Goal: Information Seeking & Learning: Compare options

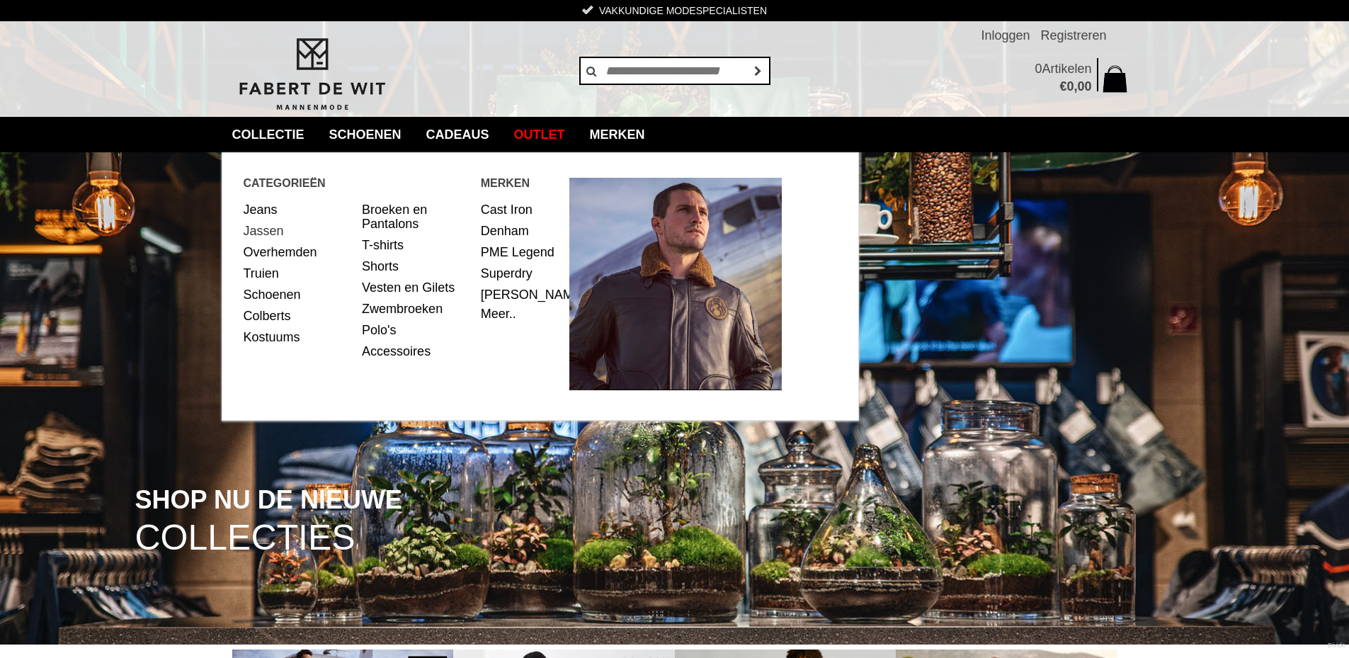
click at [272, 234] on link "Jassen" at bounding box center [298, 230] width 108 height 21
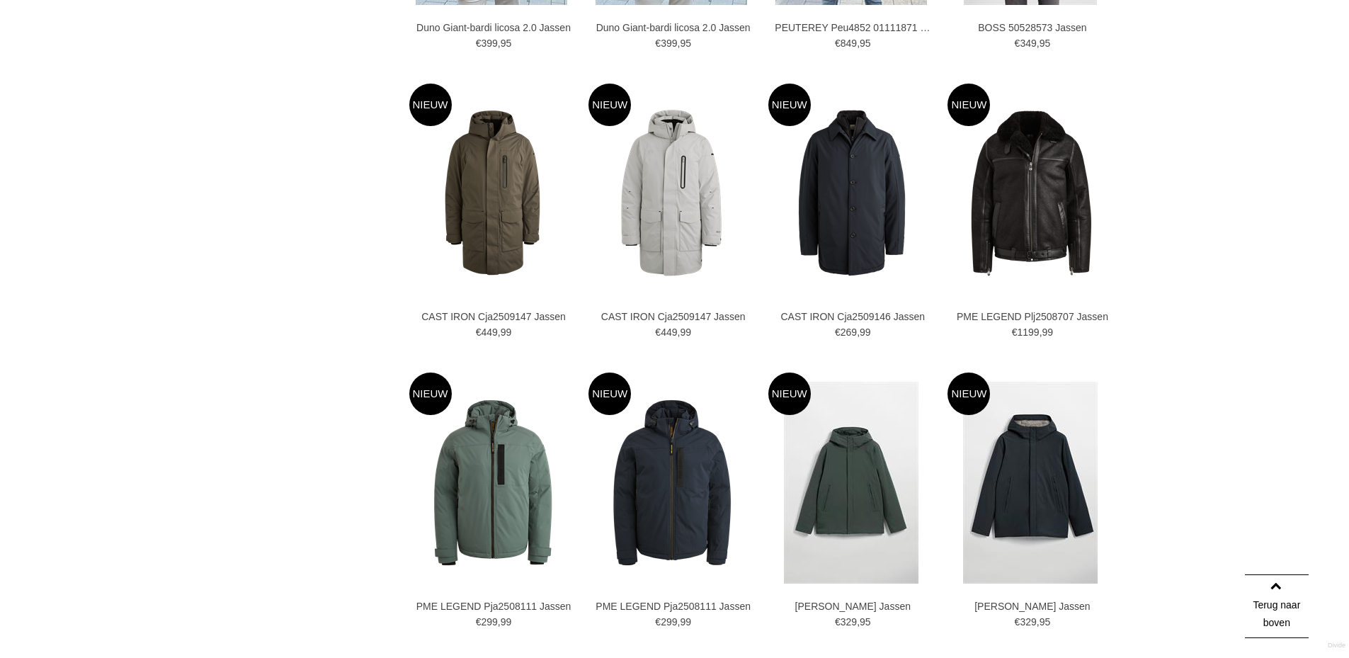
scroll to position [1629, 0]
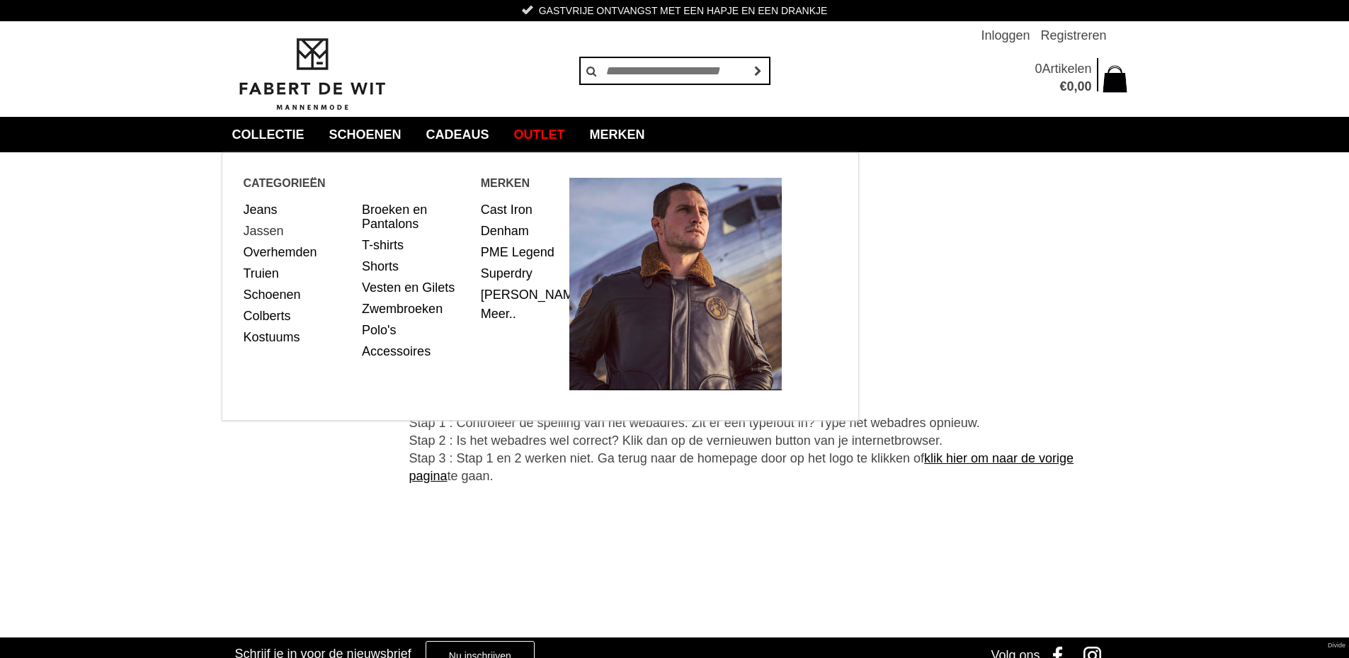
click at [263, 236] on link "Jassen" at bounding box center [298, 230] width 108 height 21
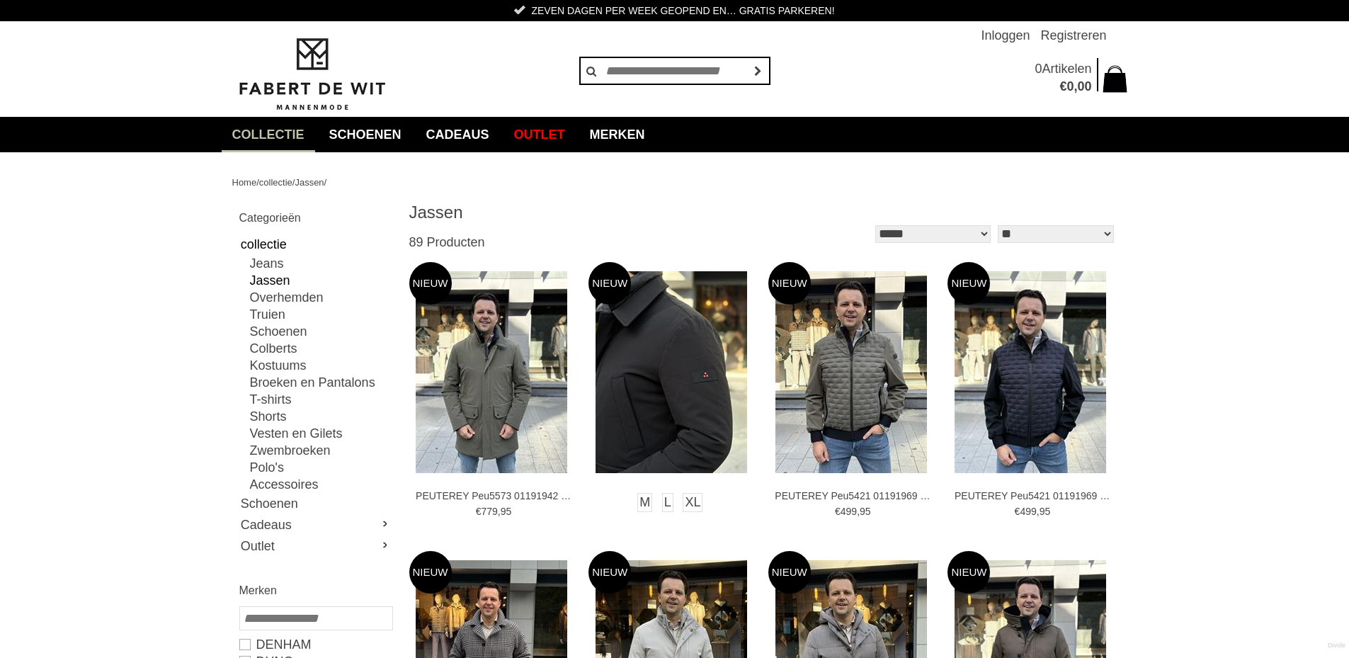
click at [686, 379] on img at bounding box center [671, 372] width 152 height 202
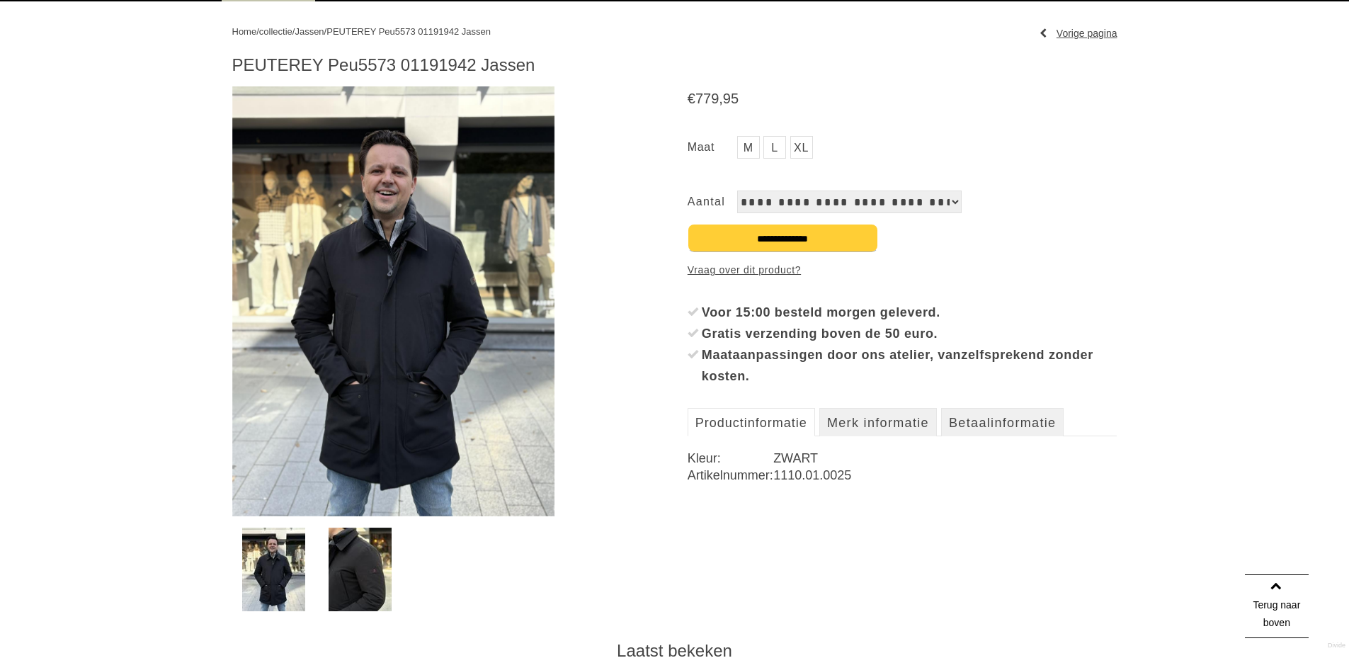
scroll to position [142, 0]
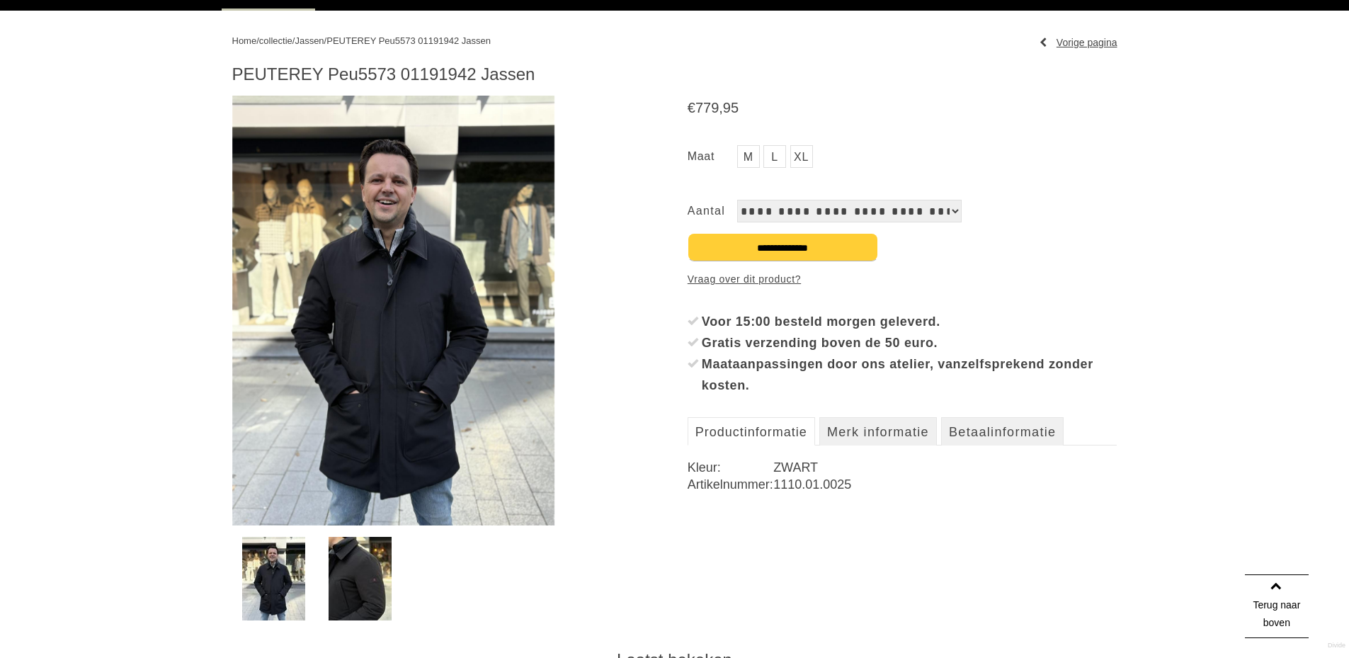
click at [358, 584] on img at bounding box center [360, 579] width 63 height 84
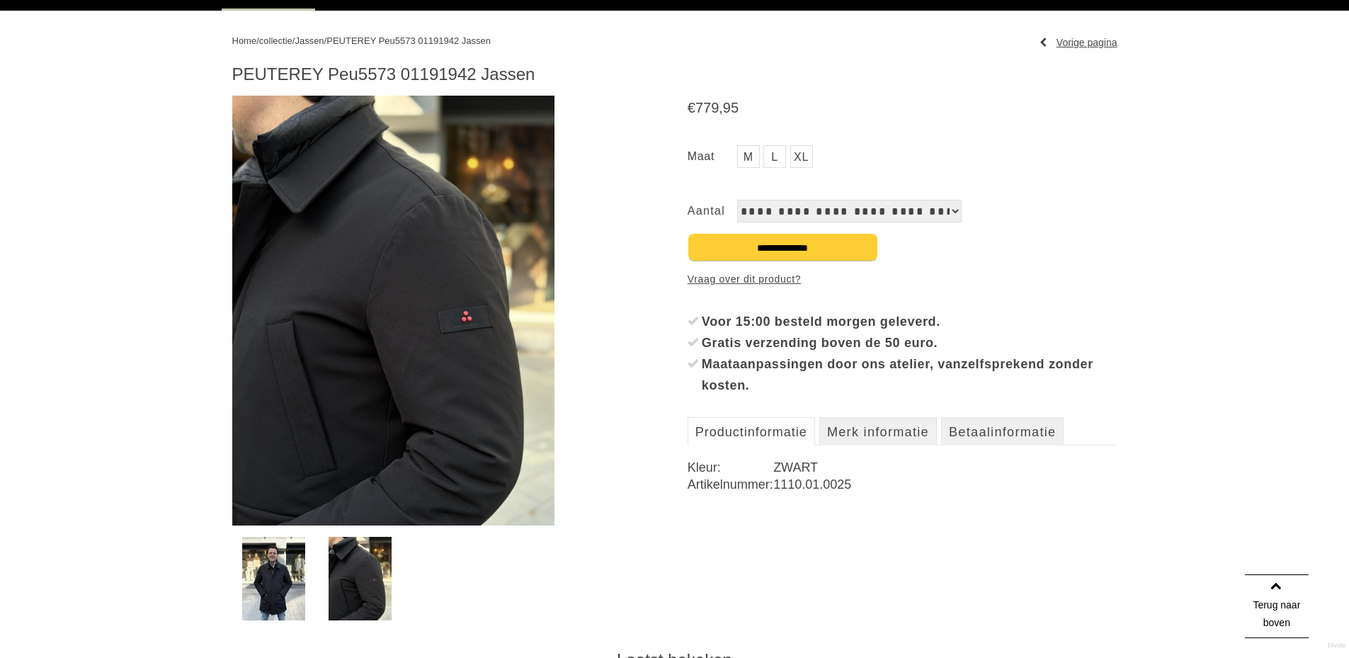
click at [274, 577] on img at bounding box center [273, 579] width 63 height 84
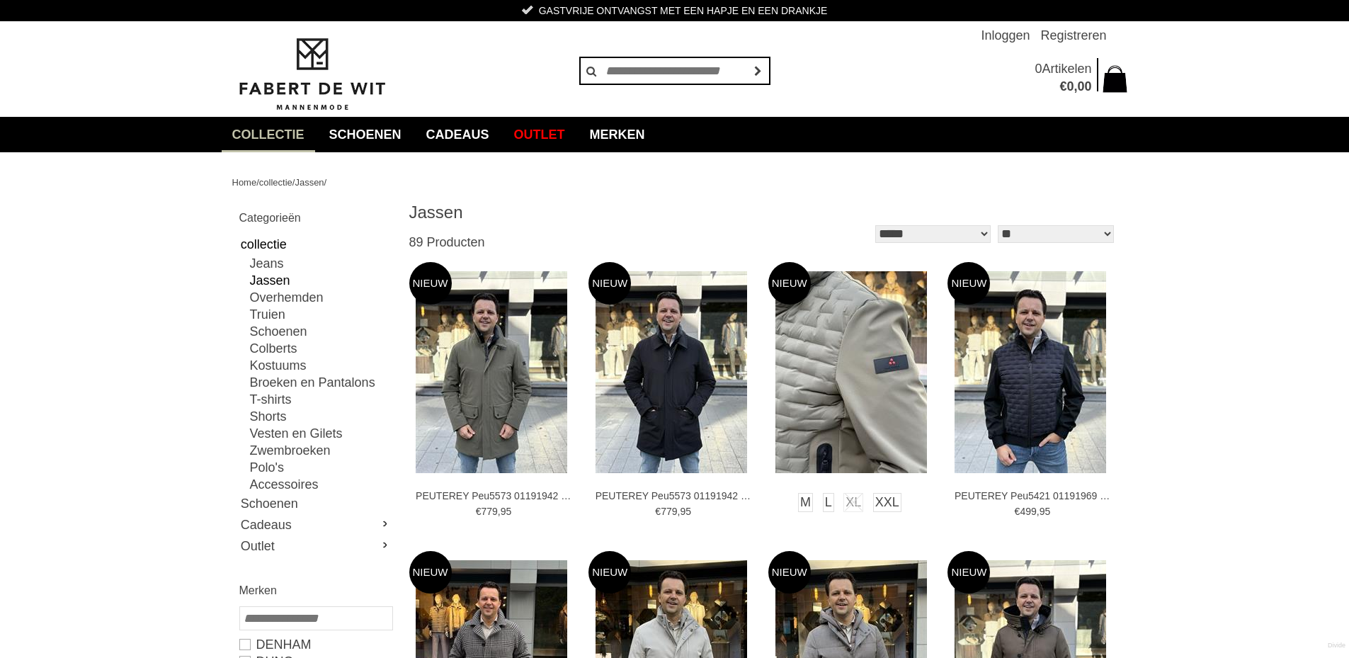
click at [900, 336] on img at bounding box center [851, 372] width 152 height 202
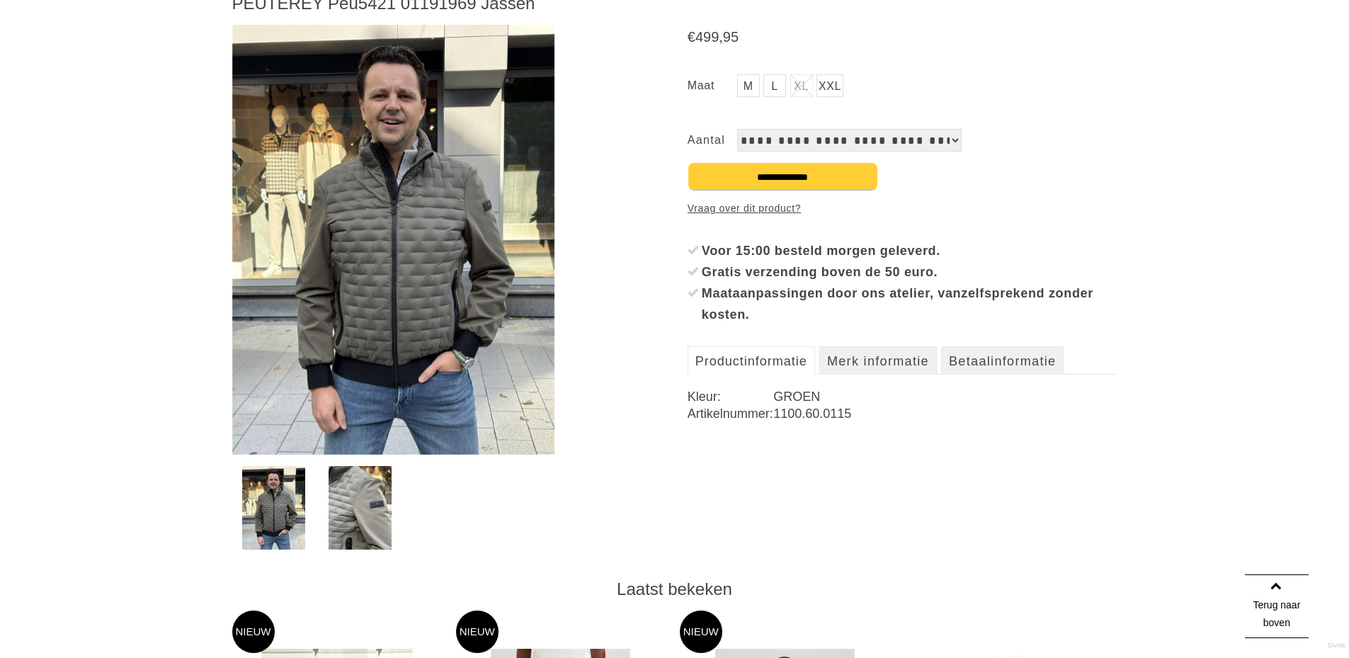
scroll to position [71, 0]
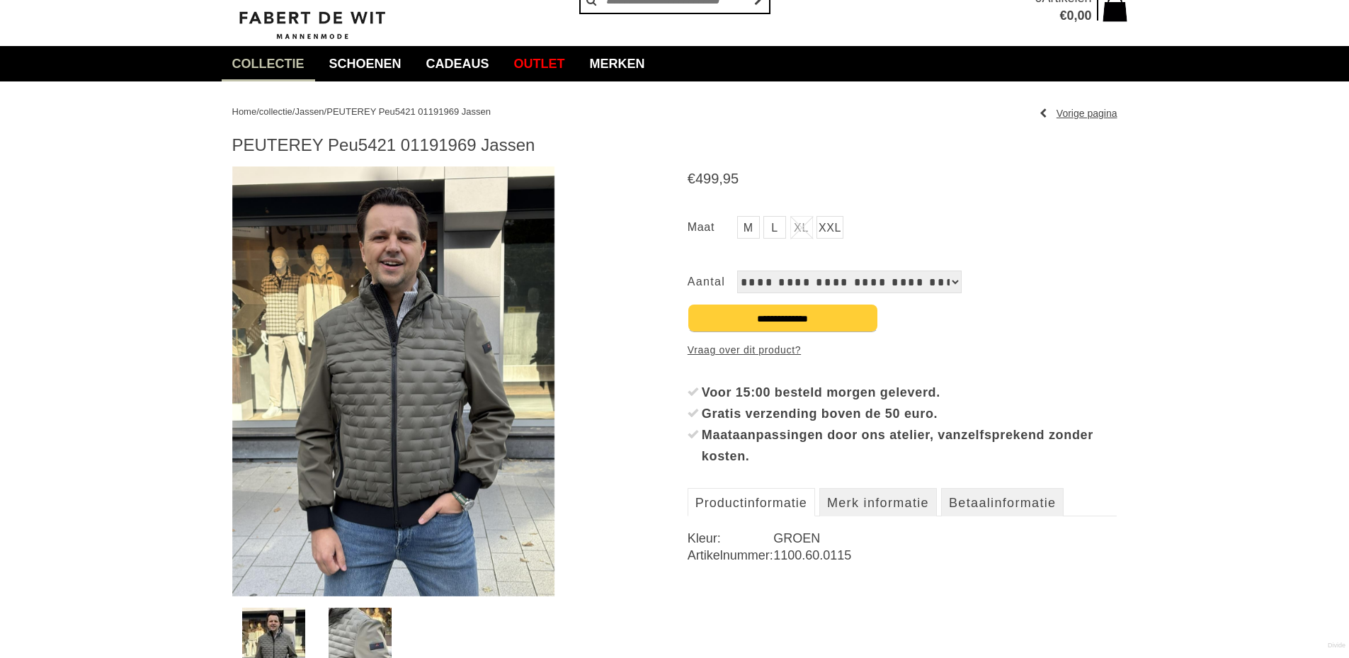
click at [372, 621] on img at bounding box center [360, 650] width 63 height 84
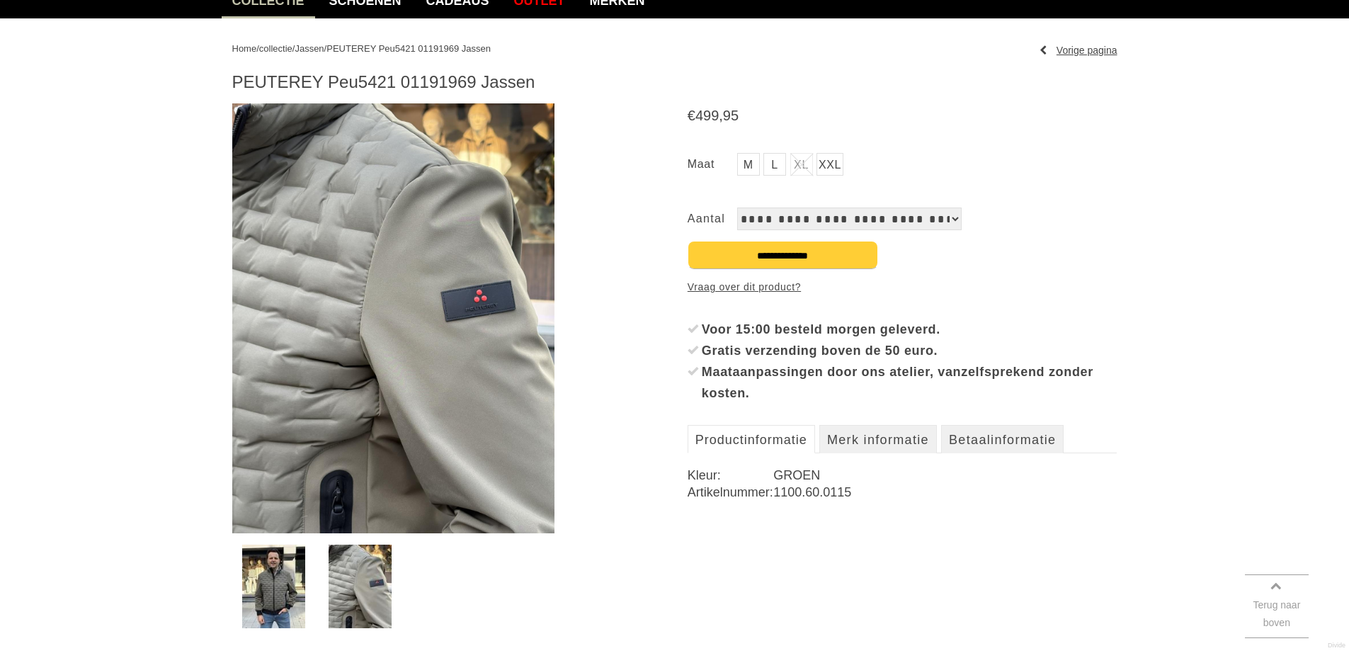
scroll to position [212, 0]
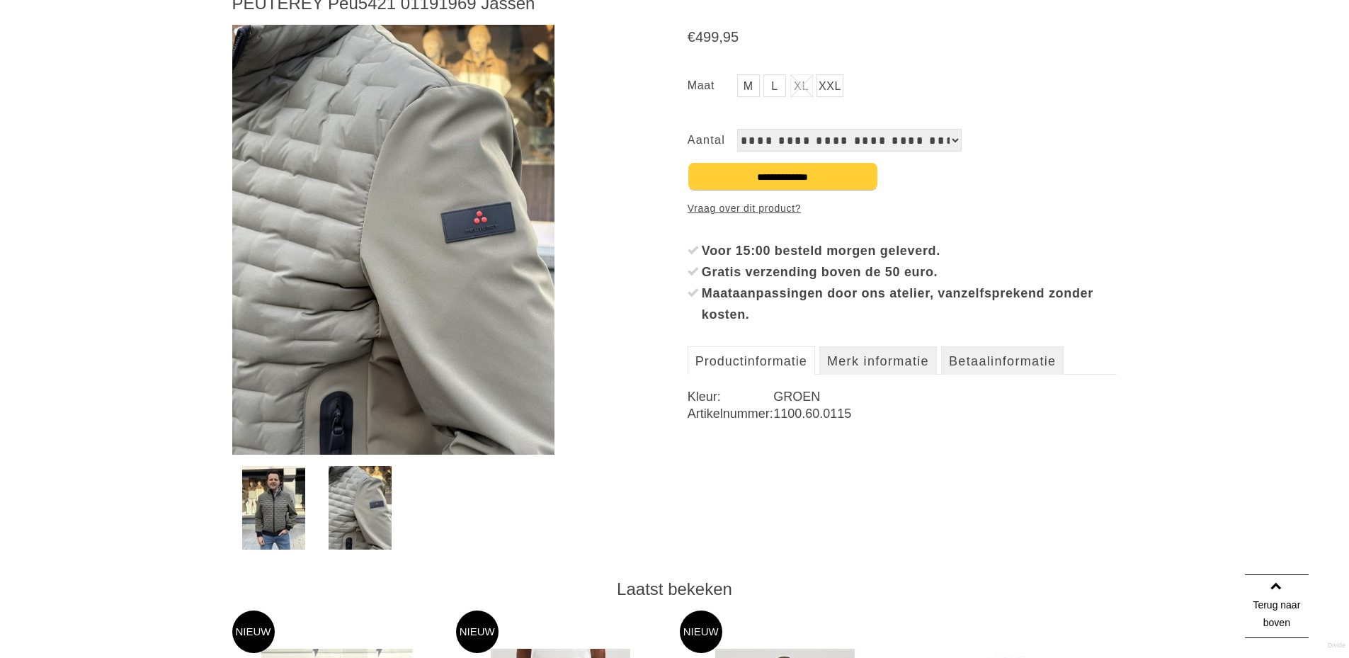
click at [272, 479] on img at bounding box center [273, 508] width 63 height 84
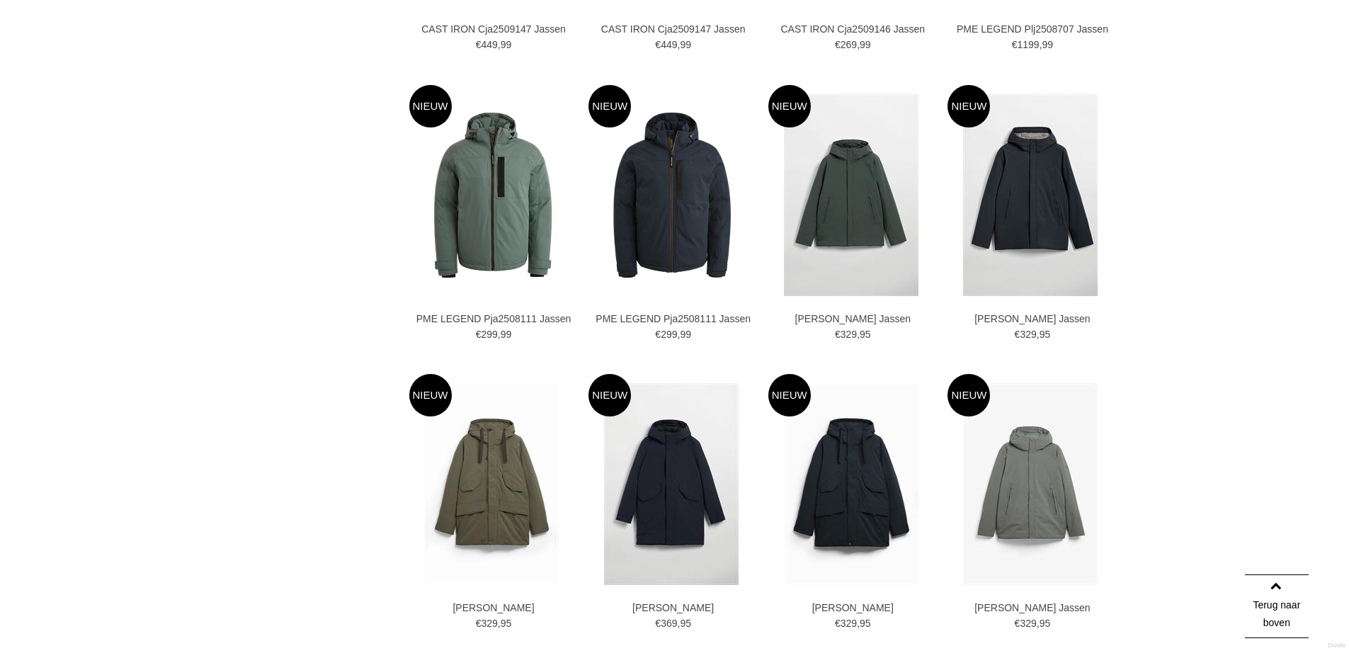
scroll to position [2407, 0]
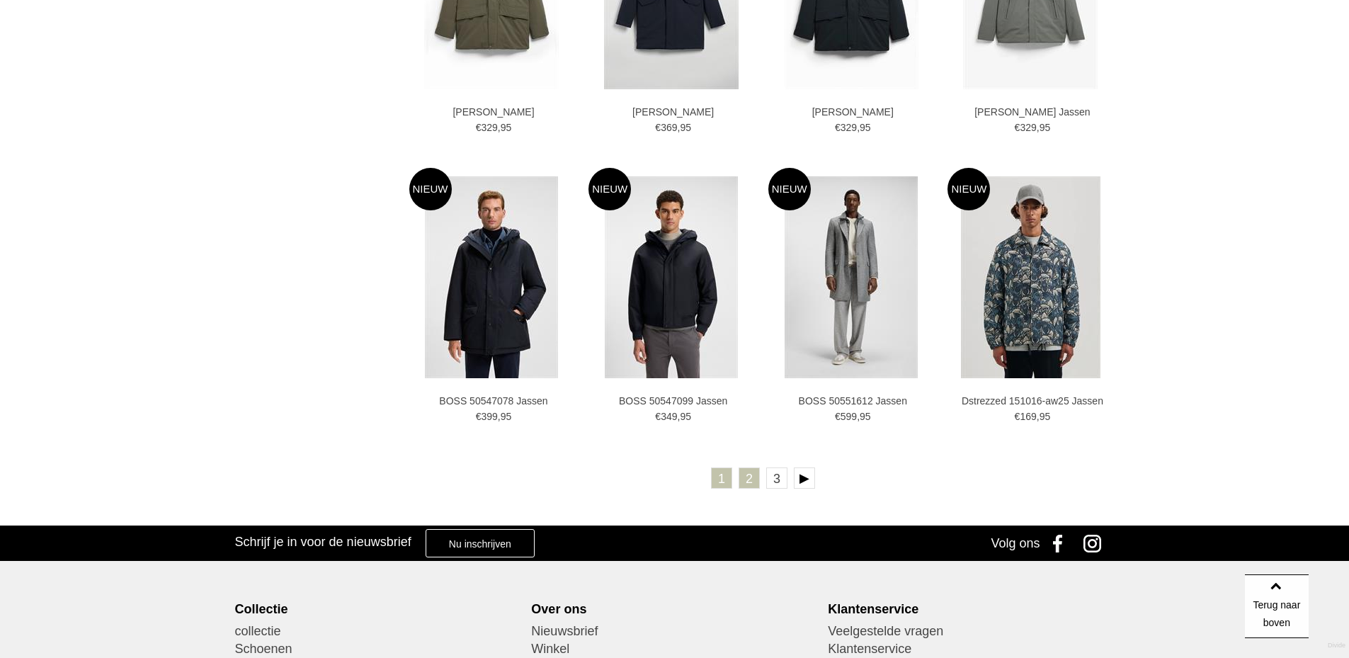
click at [748, 483] on link "2" at bounding box center [749, 477] width 21 height 21
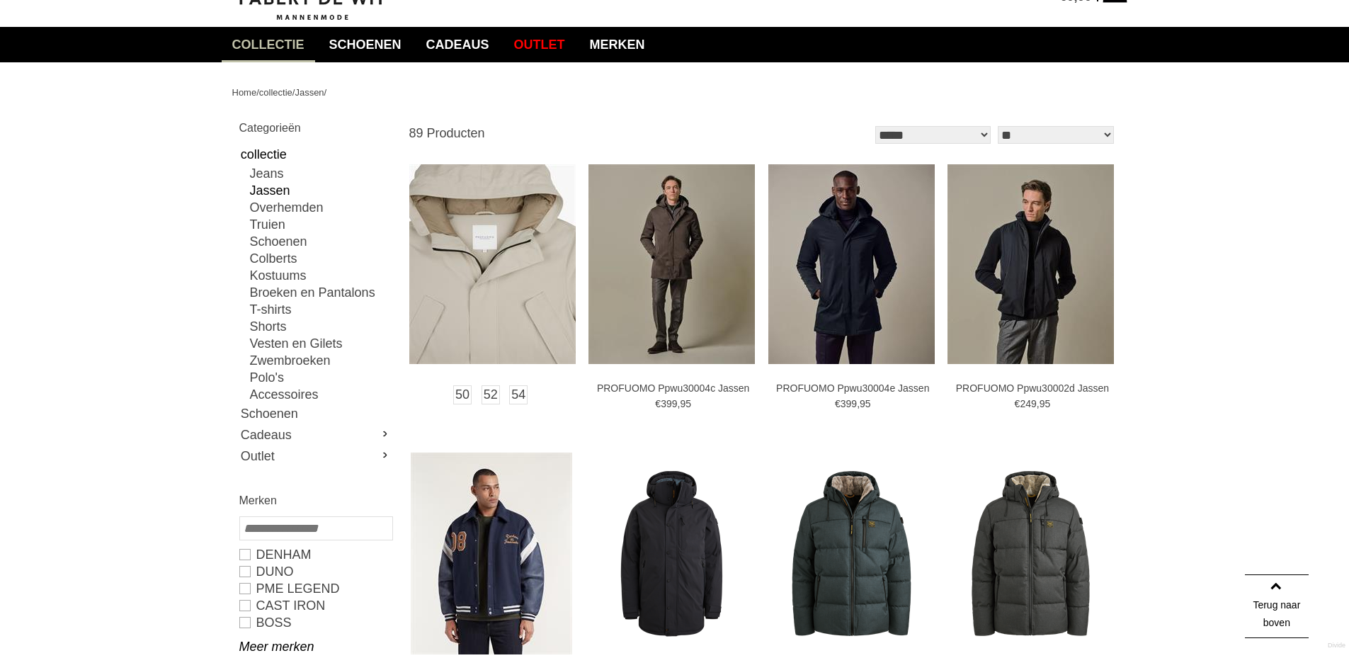
scroll to position [71, 0]
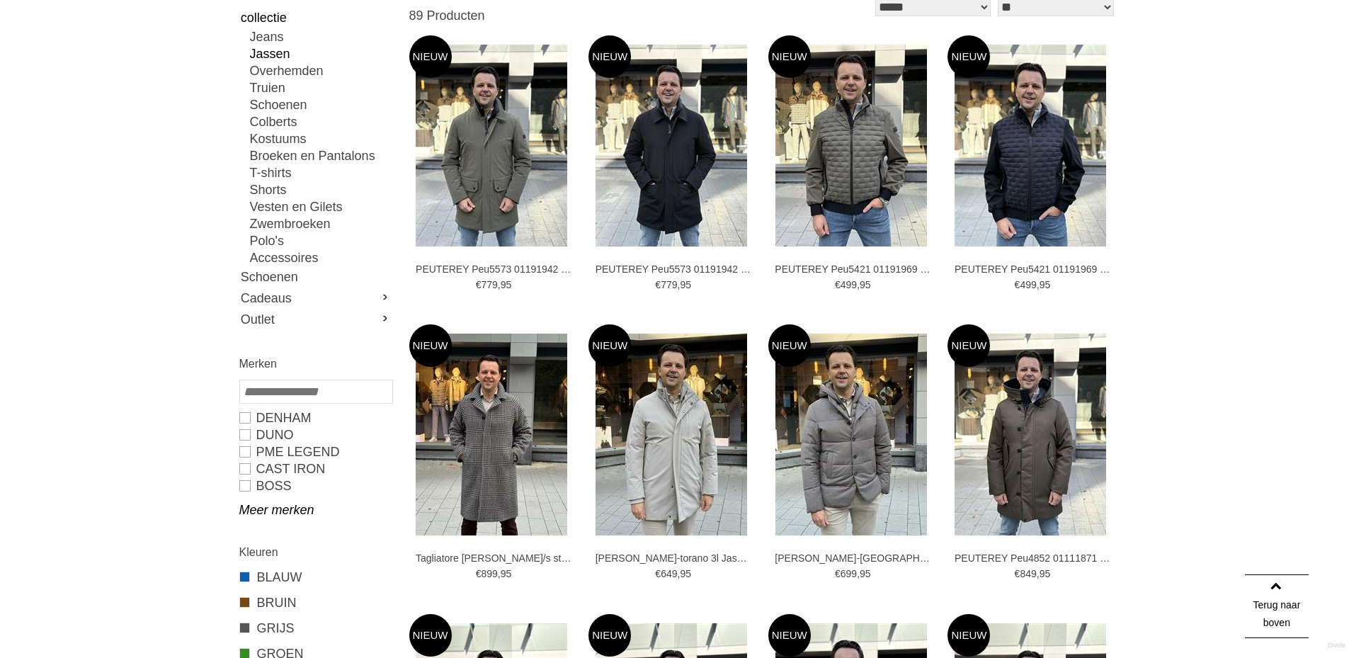
scroll to position [30, 0]
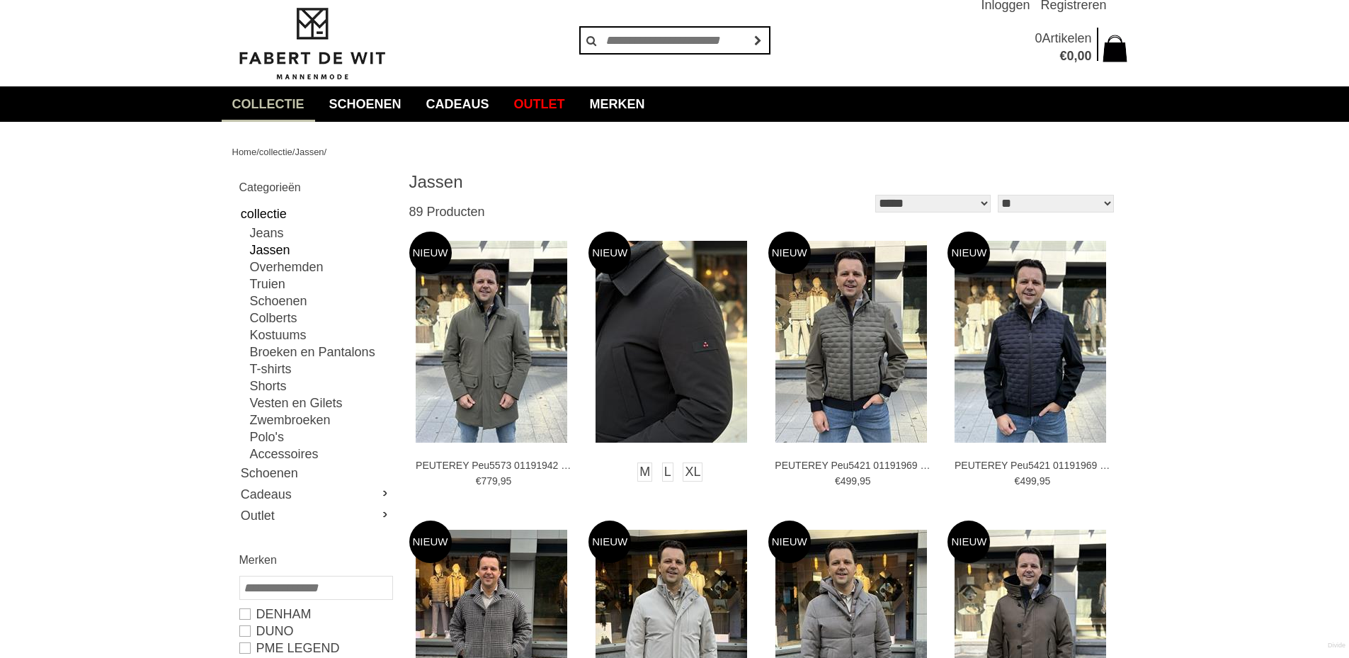
click at [667, 309] on img at bounding box center [671, 342] width 152 height 202
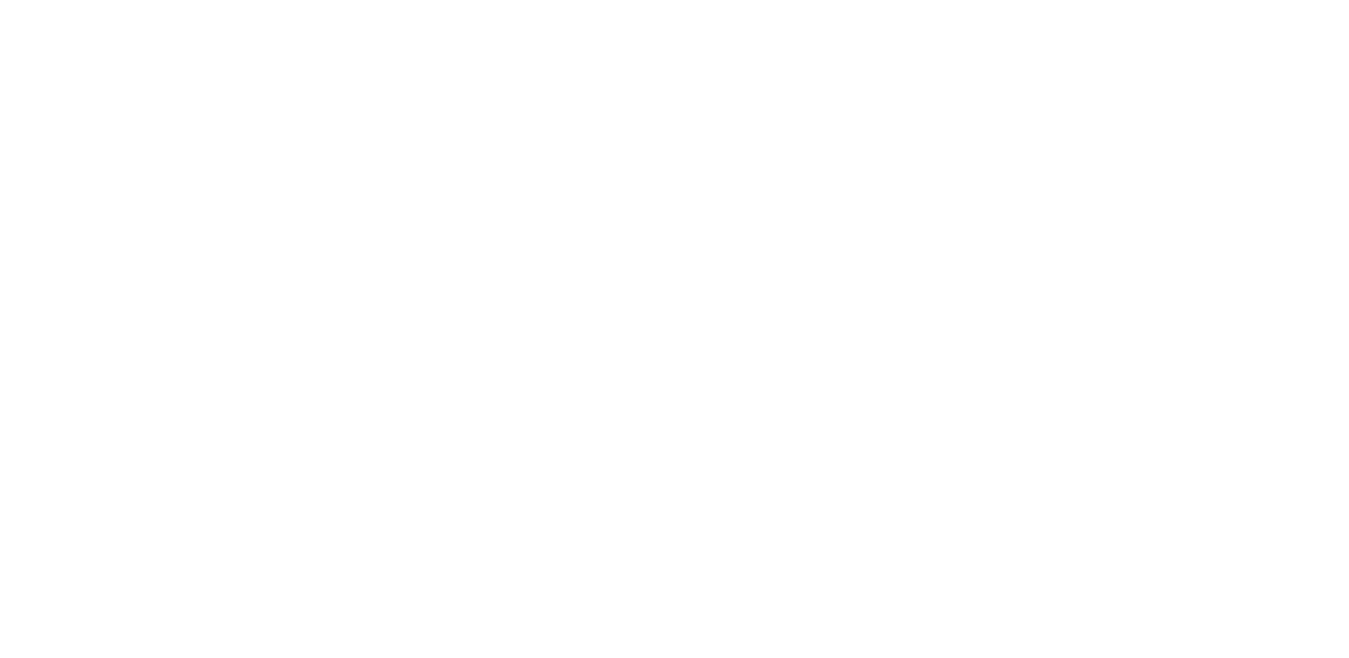
scroll to position [142, 0]
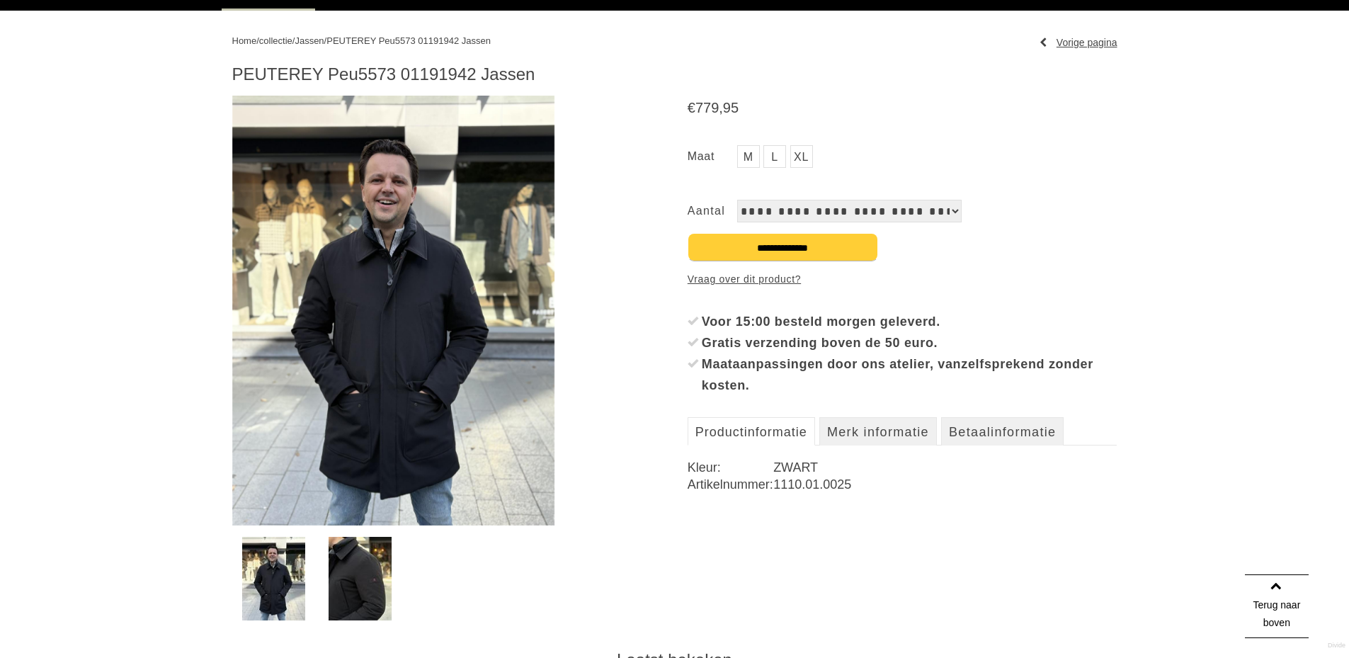
click at [392, 278] on img at bounding box center [393, 311] width 322 height 430
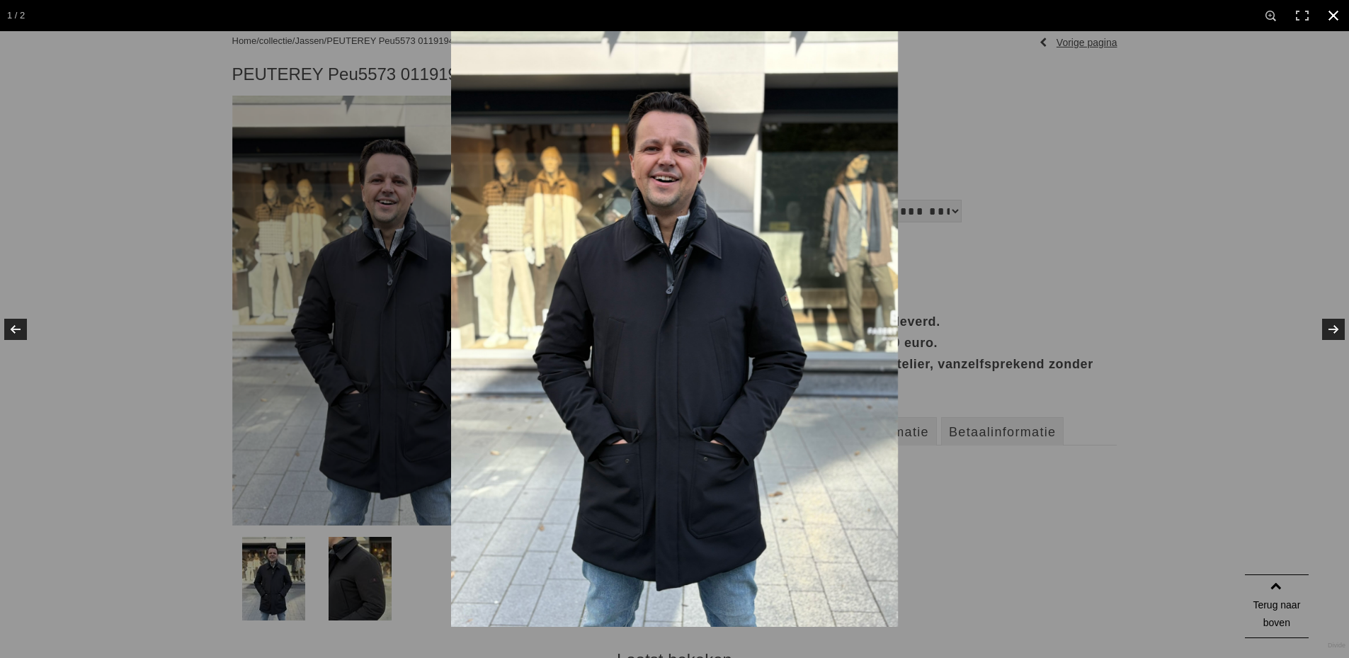
click at [1340, 20] on link at bounding box center [1333, 15] width 31 height 31
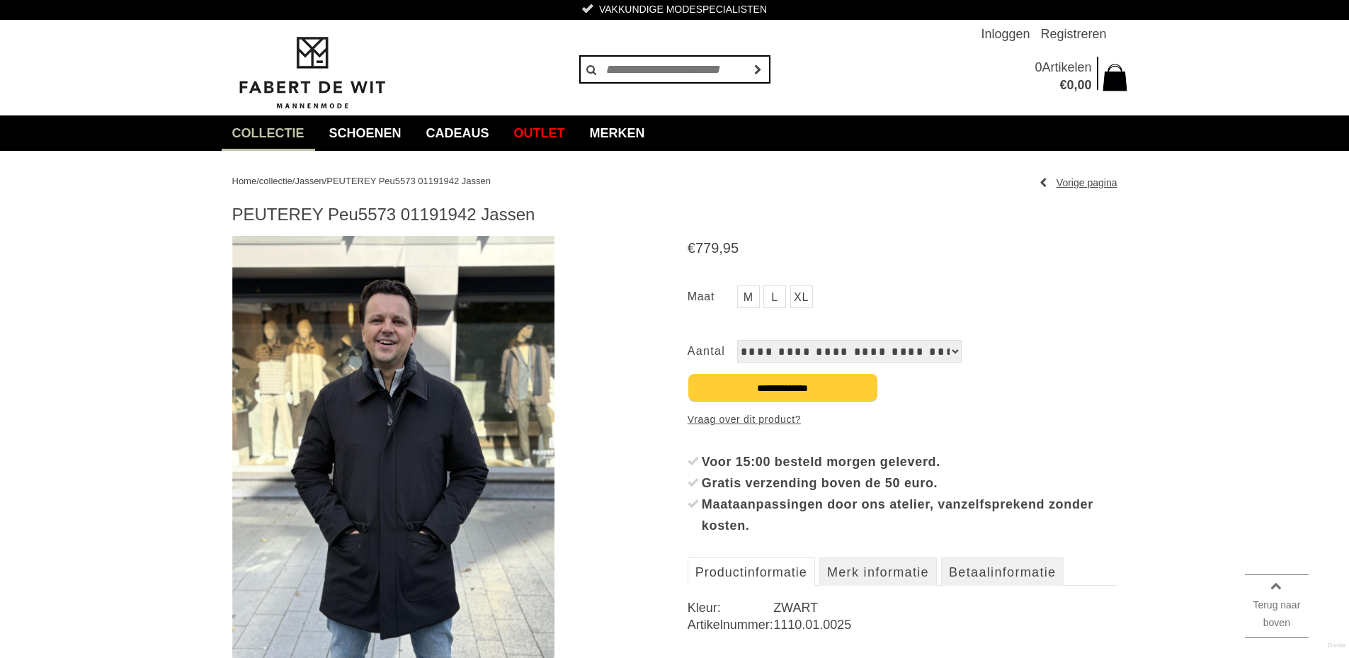
scroll to position [0, 0]
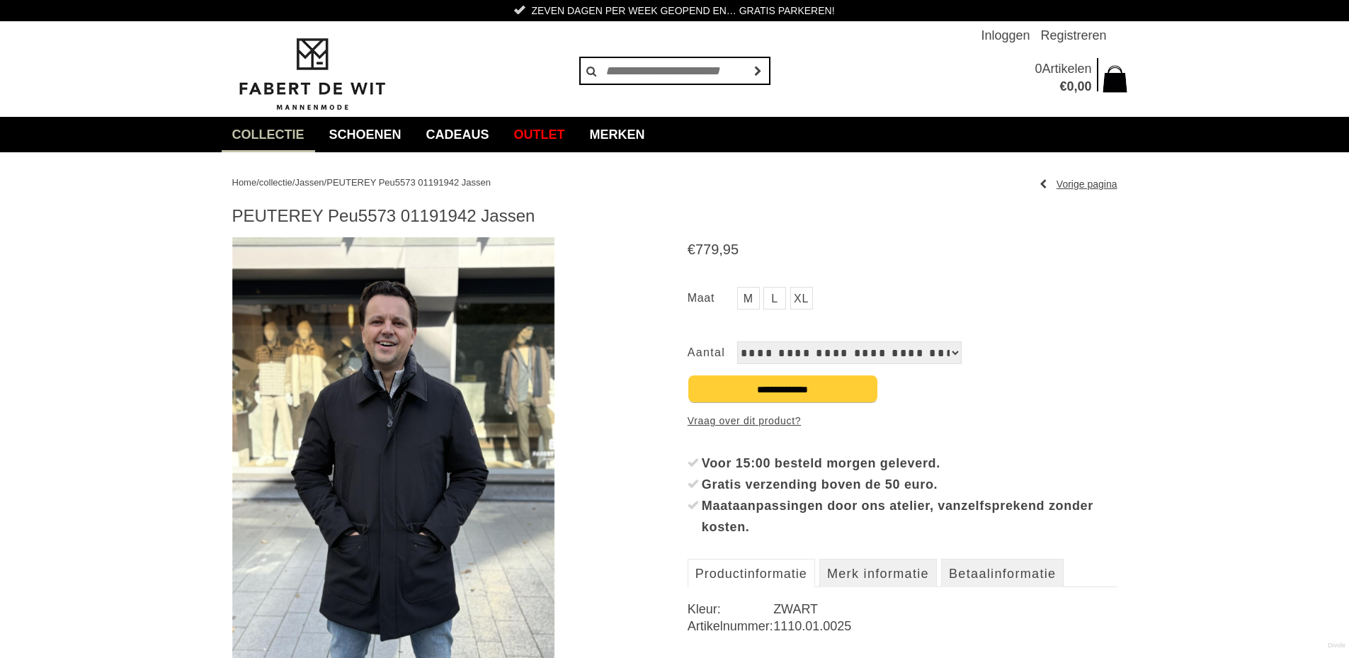
click at [324, 185] on span "Jassen" at bounding box center [309, 182] width 29 height 11
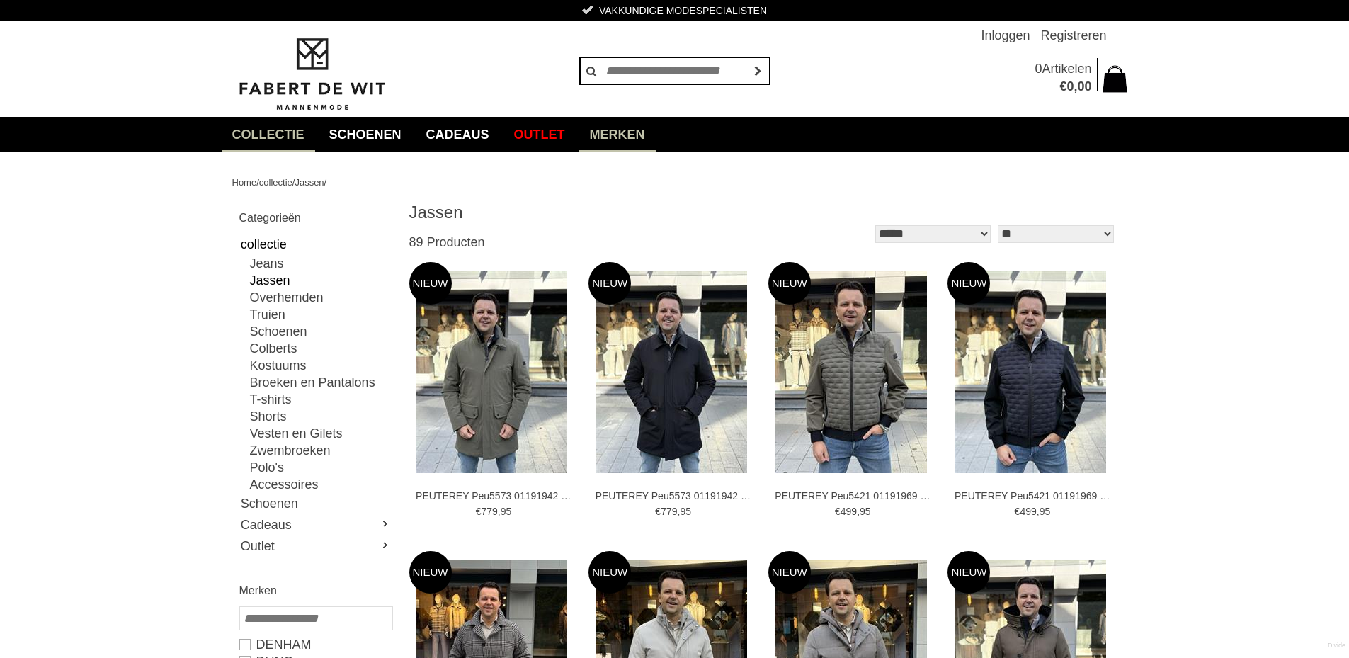
click at [655, 141] on link "Merken" at bounding box center [617, 134] width 76 height 35
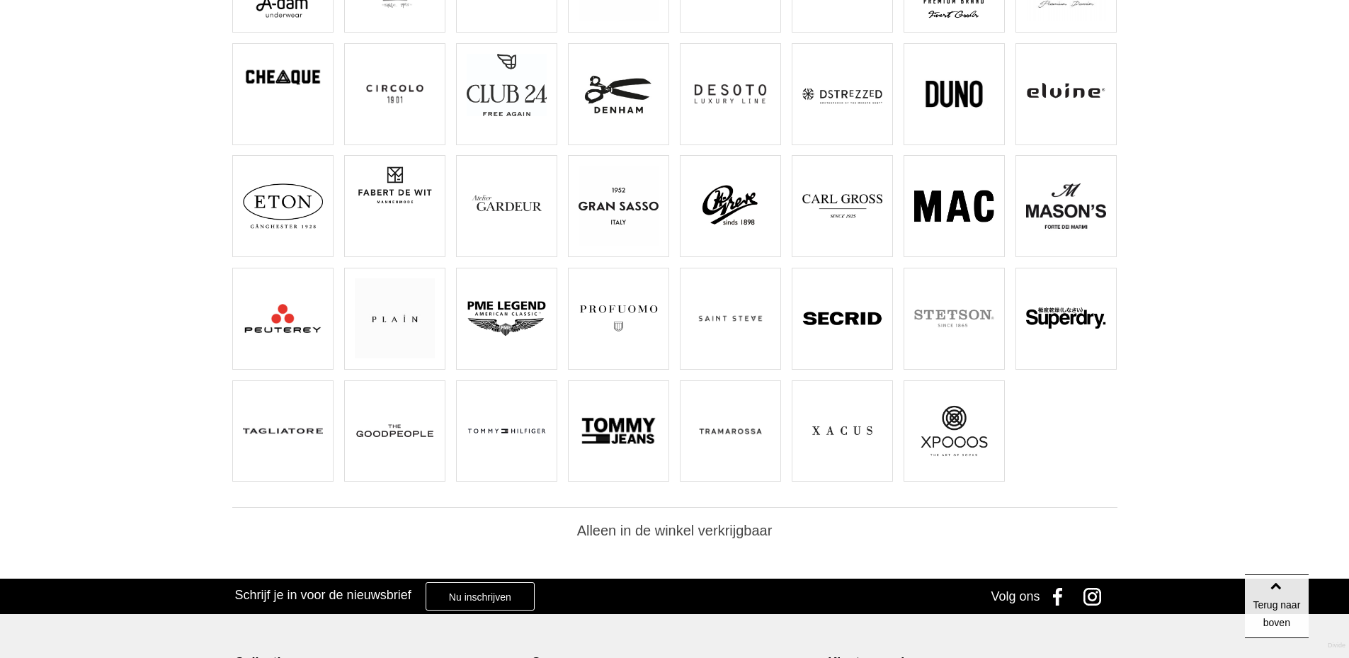
scroll to position [283, 0]
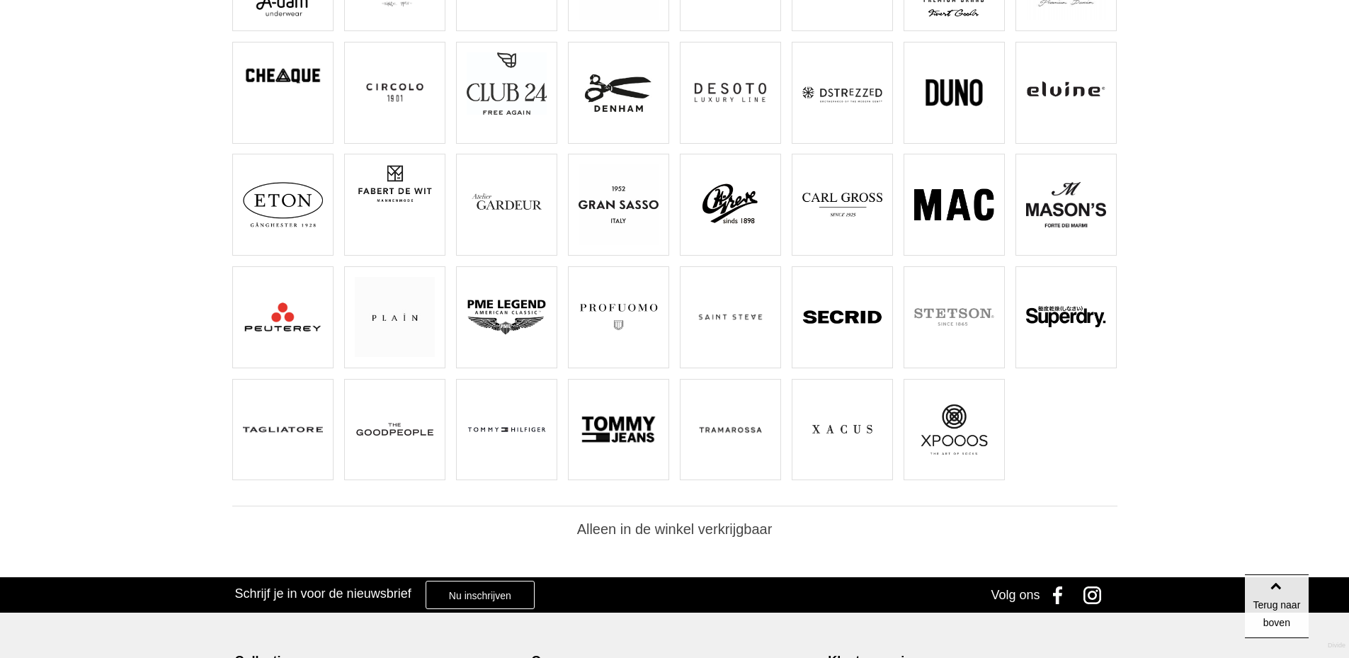
click at [508, 315] on img at bounding box center [507, 317] width 80 height 80
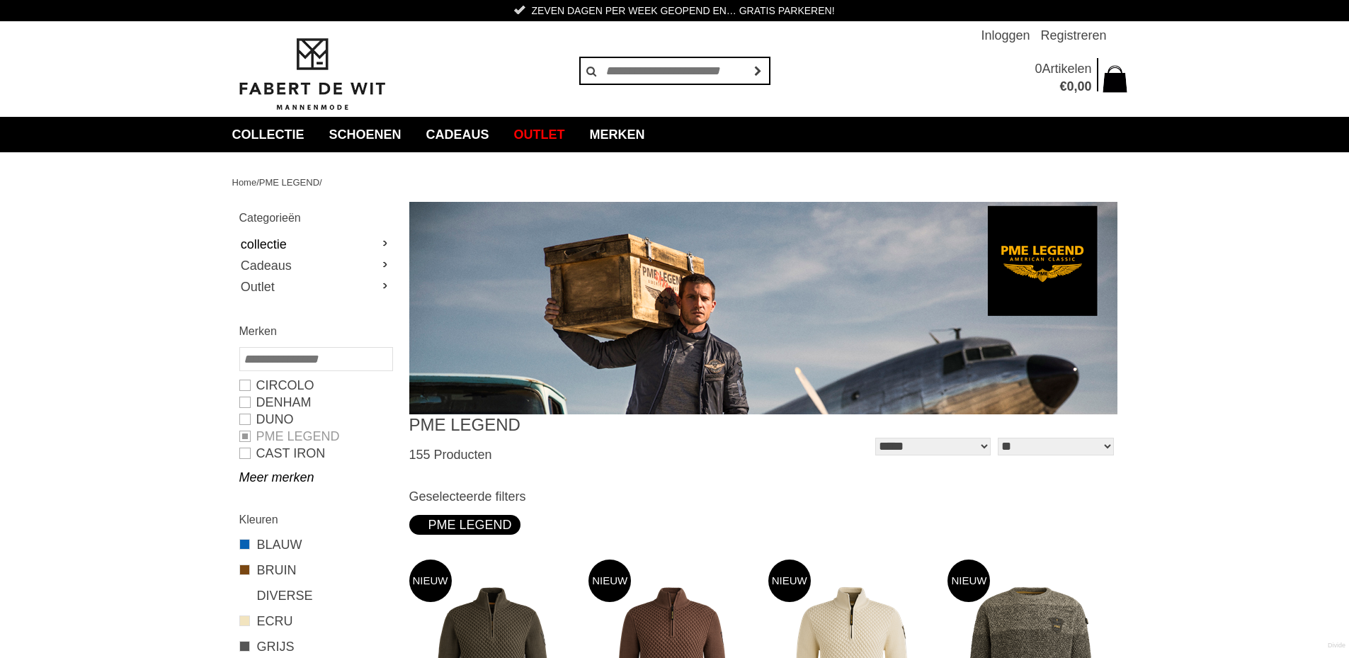
click at [379, 235] on link "collectie" at bounding box center [315, 244] width 152 height 21
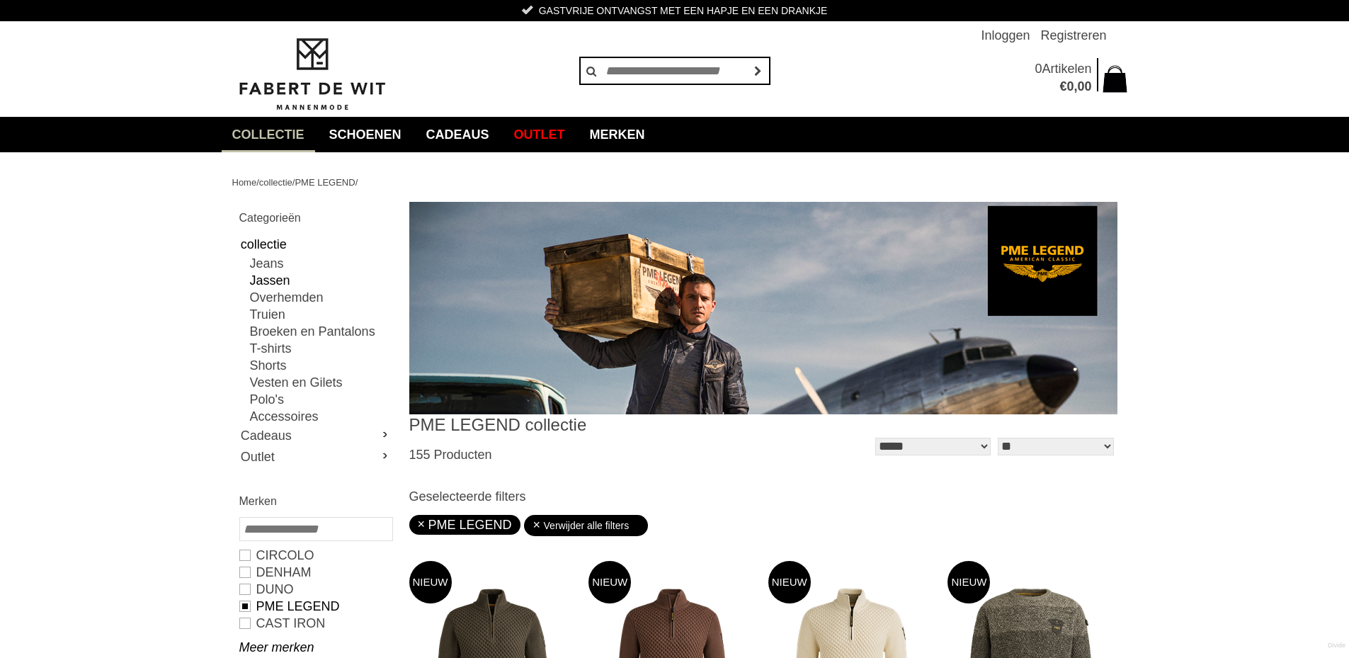
click at [273, 278] on link "Jassen" at bounding box center [321, 280] width 142 height 17
type input "***"
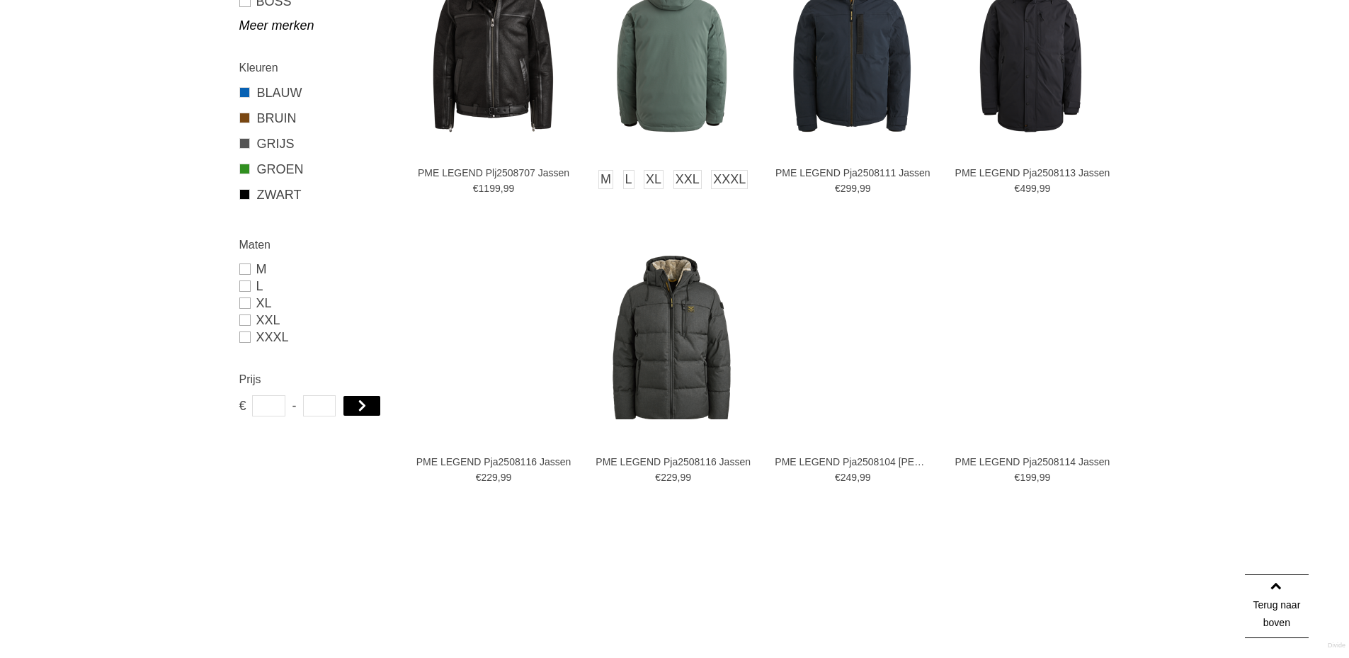
scroll to position [637, 0]
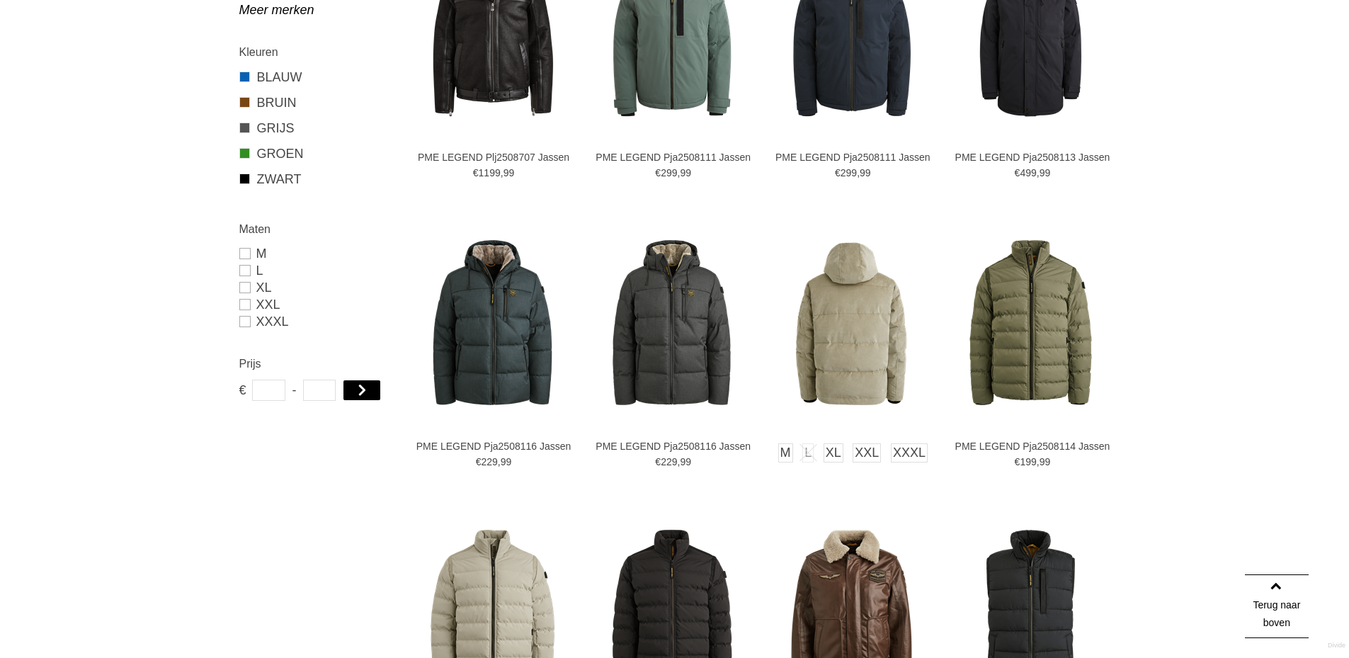
click at [829, 295] on img at bounding box center [851, 322] width 166 height 166
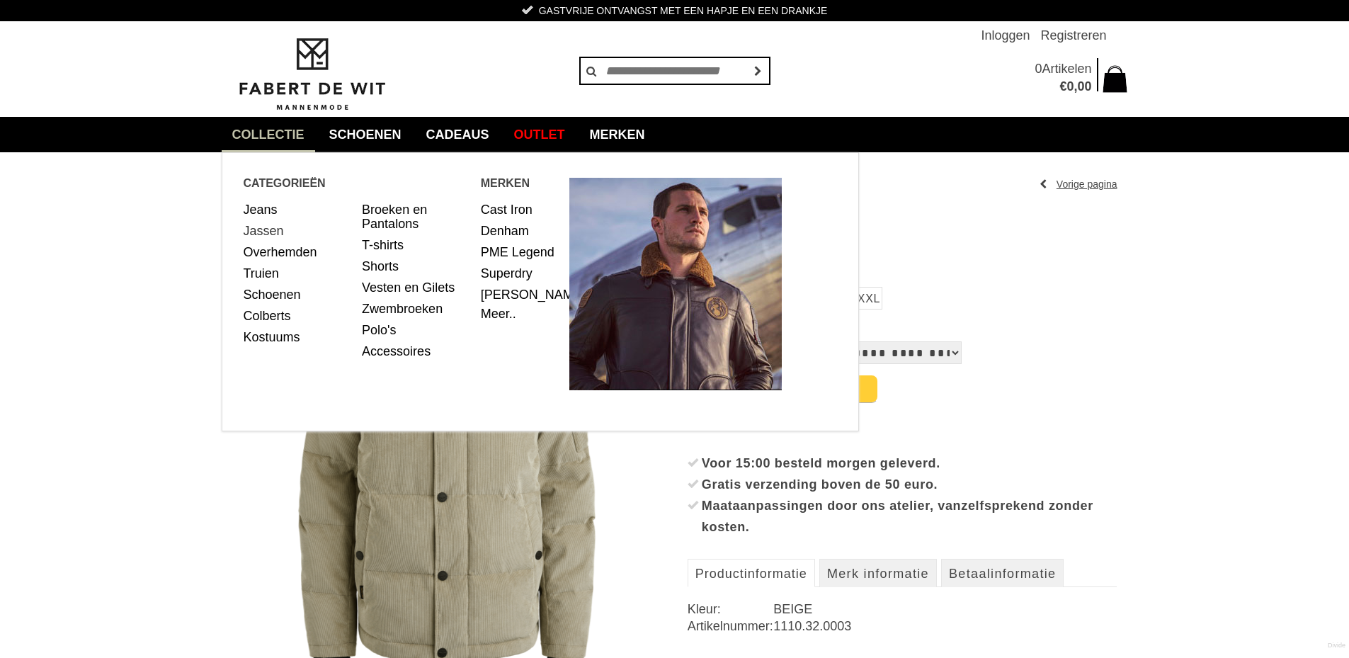
click at [263, 231] on link "Jassen" at bounding box center [298, 230] width 108 height 21
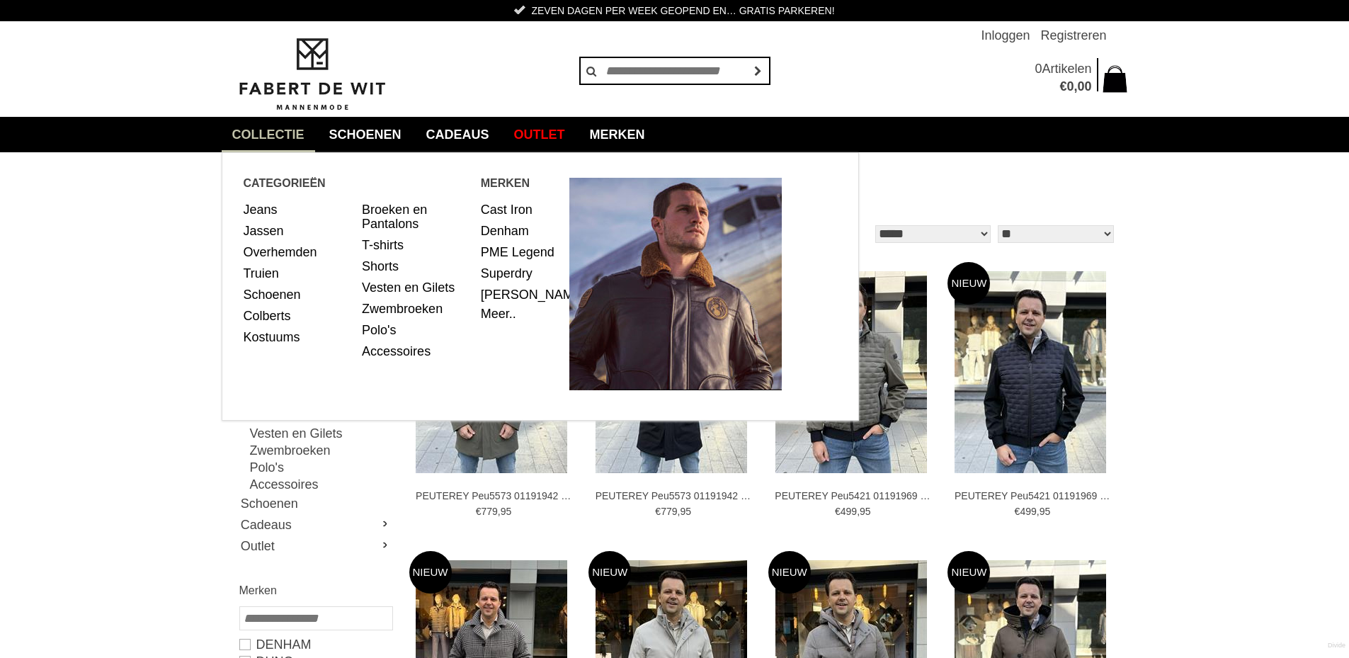
click at [264, 128] on link "collectie" at bounding box center [268, 134] width 93 height 35
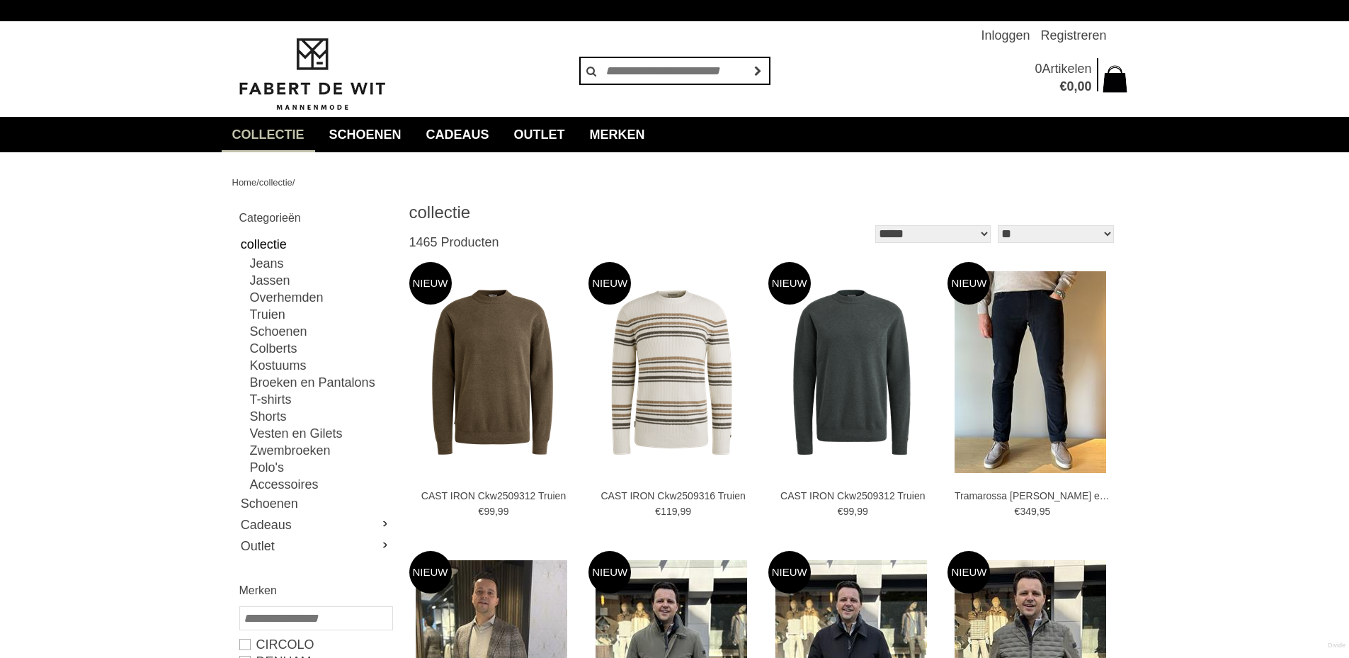
type input "*"
type input "****"
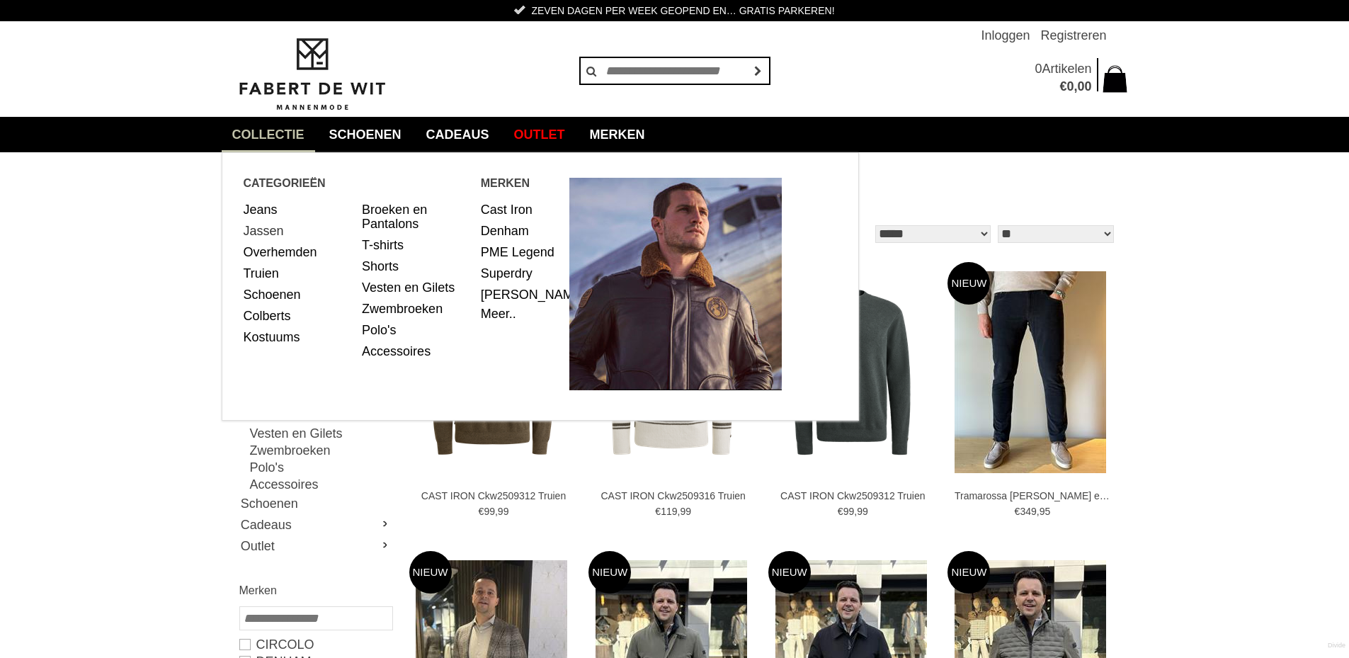
click at [263, 235] on link "Jassen" at bounding box center [298, 230] width 108 height 21
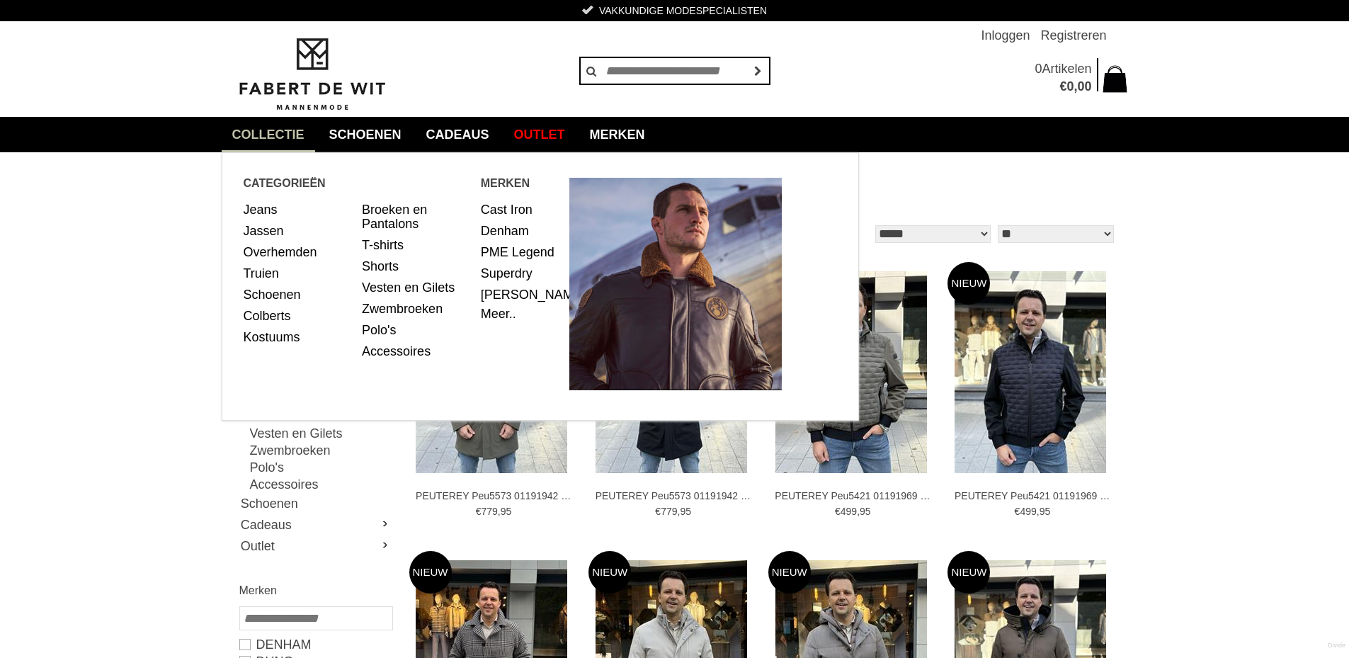
click at [271, 129] on link "collectie" at bounding box center [268, 134] width 93 height 35
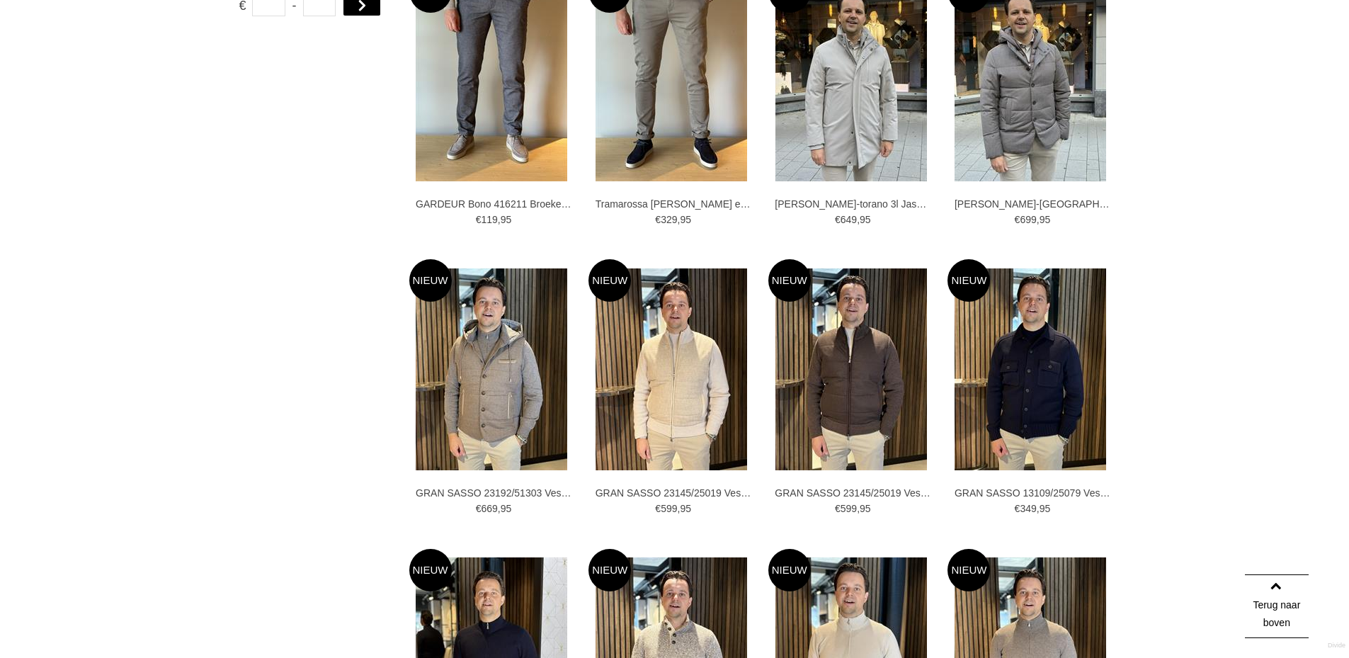
scroll to position [1345, 0]
